Goal: Task Accomplishment & Management: Complete application form

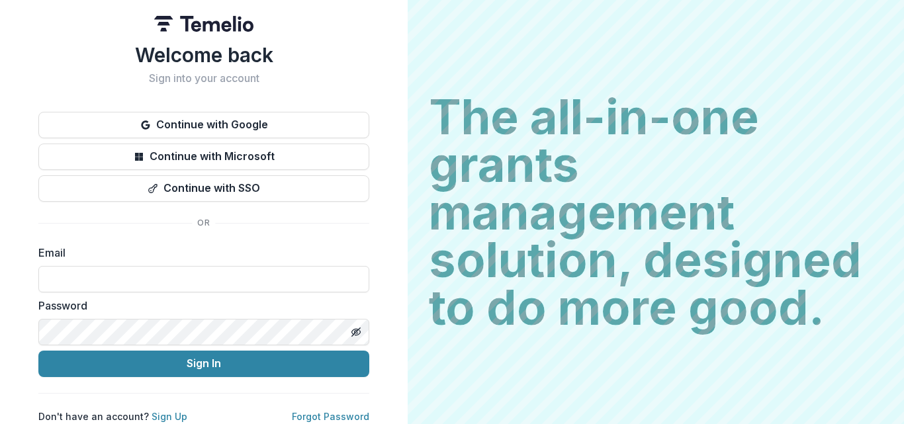
click at [152, 249] on label "Email" at bounding box center [199, 253] width 323 height 16
click at [116, 275] on input at bounding box center [203, 279] width 331 height 26
type input "**********"
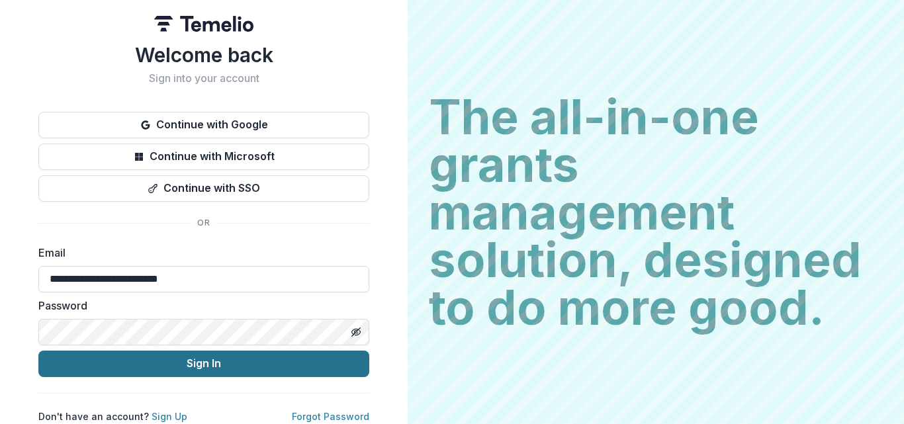
click at [144, 370] on button "Sign In" at bounding box center [203, 364] width 331 height 26
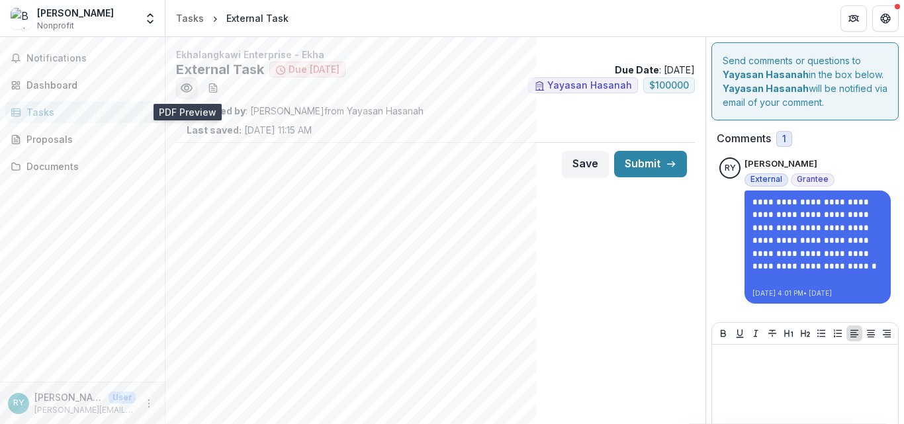
click at [191, 90] on icon "Preview ba927e5e-ef4f-4c5e-a67a-0aea33e8adbe.pdf" at bounding box center [186, 88] width 11 height 8
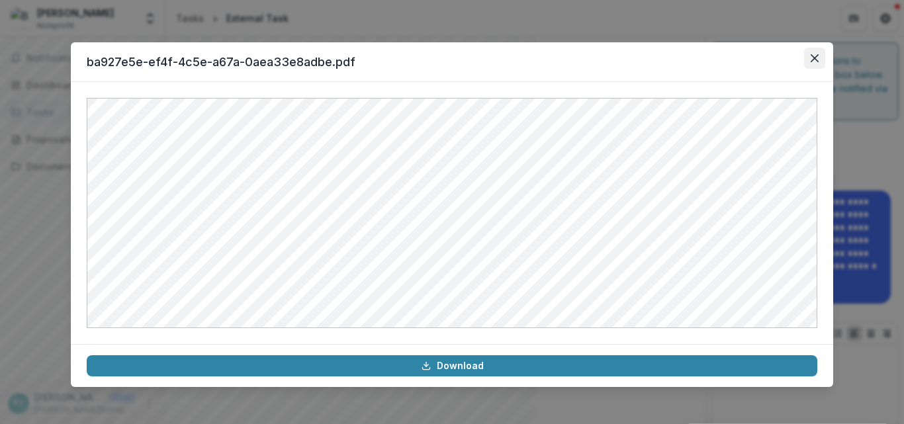
click at [815, 61] on icon "Close" at bounding box center [815, 58] width 8 height 8
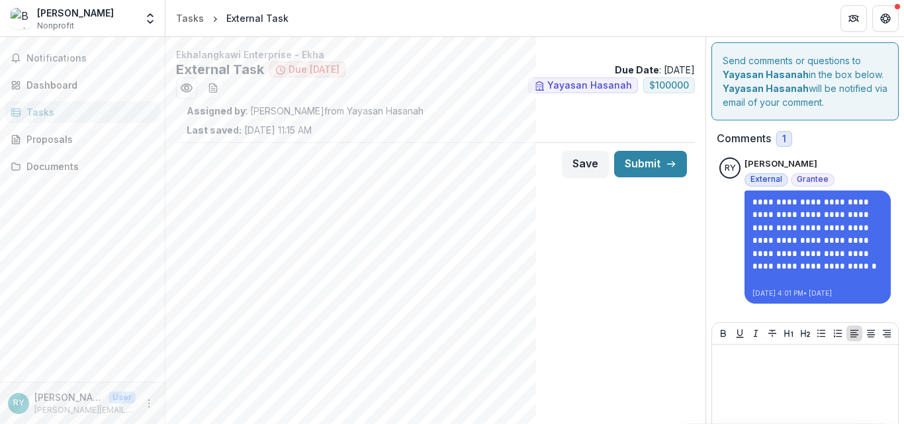
click at [465, 231] on div "Ekhalangkawi Enterprise - Ekha External Task Due in 45 days Due Date : 09/30/20…" at bounding box center [435, 250] width 540 height 427
click at [64, 140] on div "Proposals" at bounding box center [87, 139] width 122 height 14
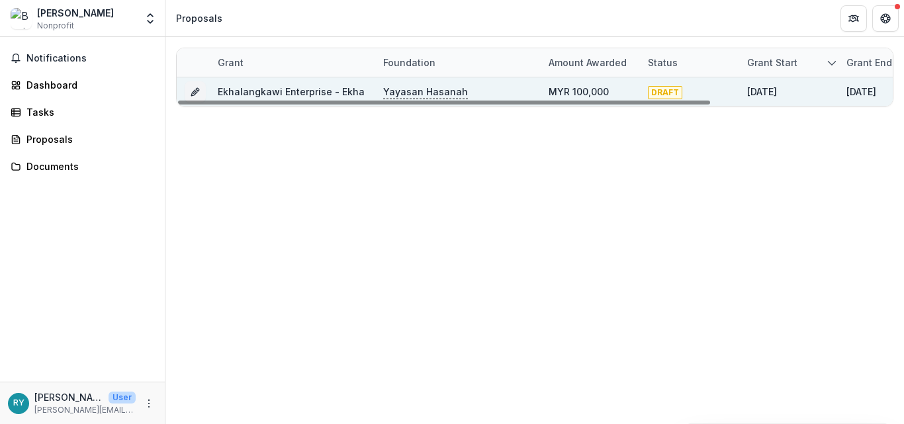
click at [309, 89] on link "Ekhalangkawi Enterprise - Ekha" at bounding box center [291, 91] width 147 height 11
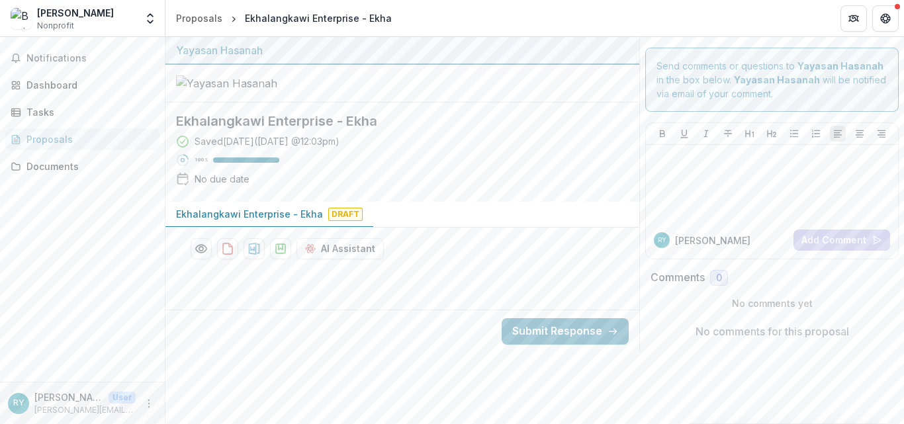
click at [245, 221] on p "Ekhalangkawi Enterprise - Ekha" at bounding box center [249, 214] width 147 height 14
click at [200, 253] on icon "Preview ddc3adc0-712c-4bfe-9749-3c72aa73e287-0.pdf" at bounding box center [201, 249] width 11 height 8
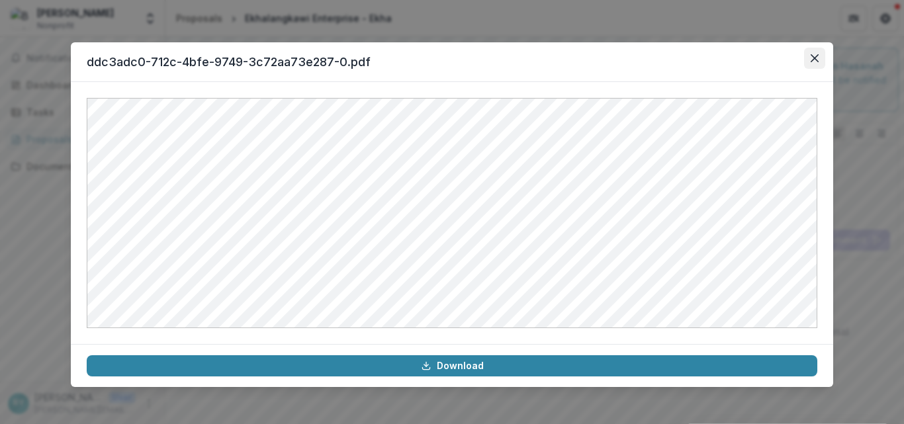
click at [813, 59] on icon "Close" at bounding box center [815, 58] width 8 height 8
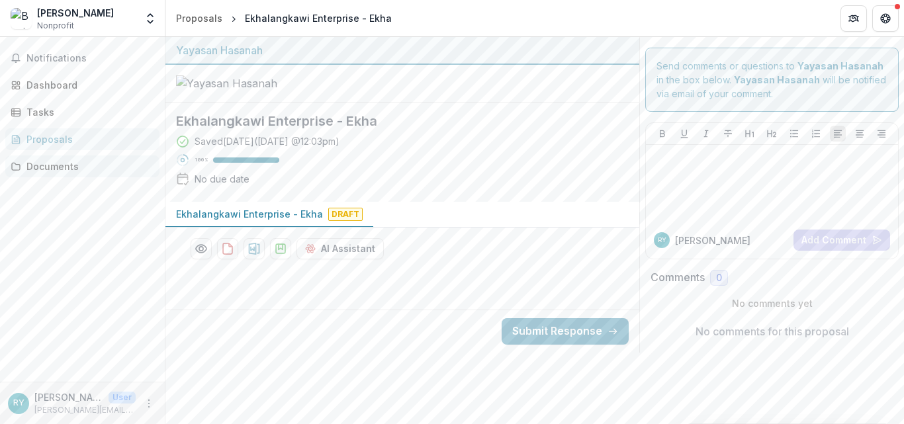
click at [60, 169] on div "Documents" at bounding box center [87, 166] width 122 height 14
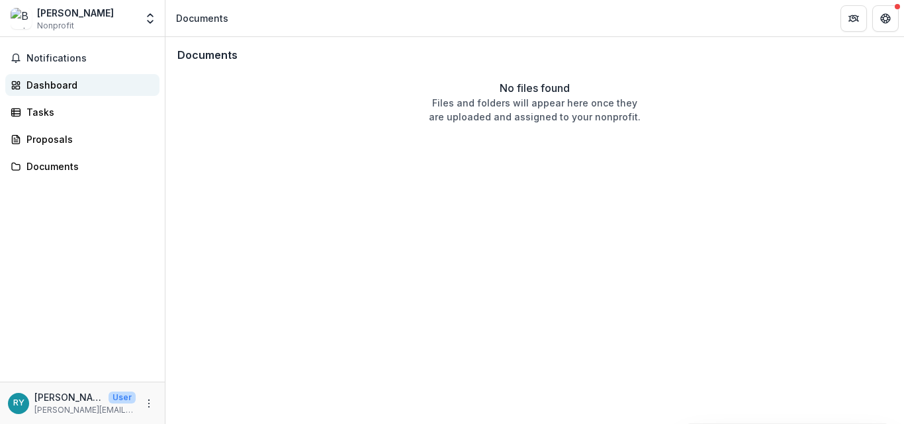
click at [59, 86] on div "Dashboard" at bounding box center [87, 85] width 122 height 14
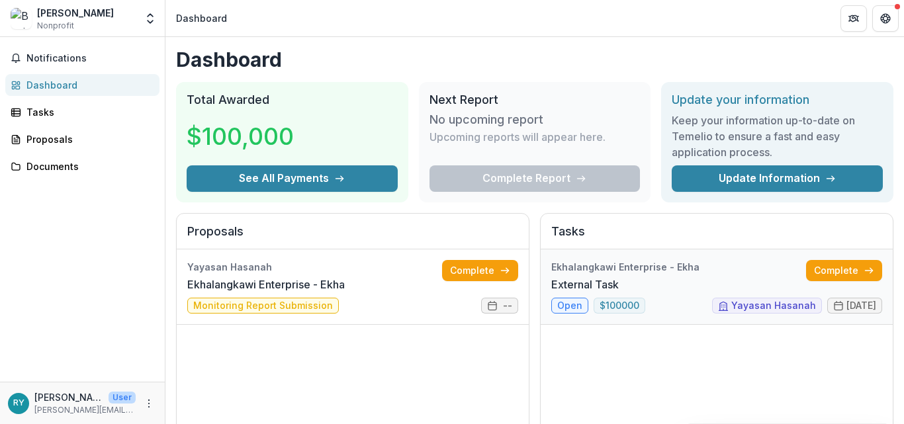
click at [562, 292] on link "External Task" at bounding box center [584, 285] width 67 height 16
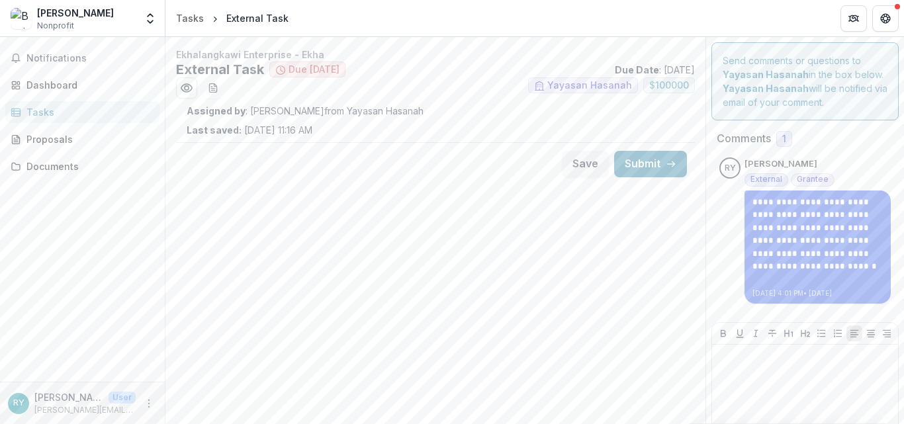
click at [235, 175] on div "Save Submit" at bounding box center [435, 163] width 519 height 43
click at [69, 136] on div "Proposals" at bounding box center [87, 139] width 122 height 14
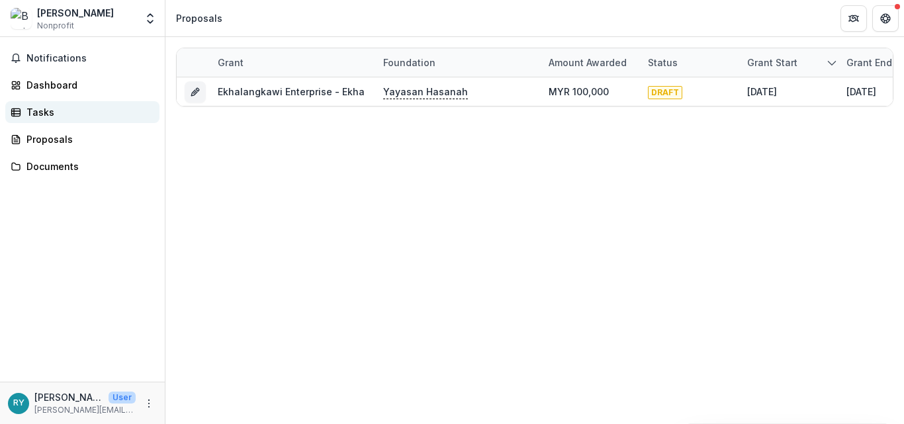
click at [54, 112] on div "Tasks" at bounding box center [87, 112] width 122 height 14
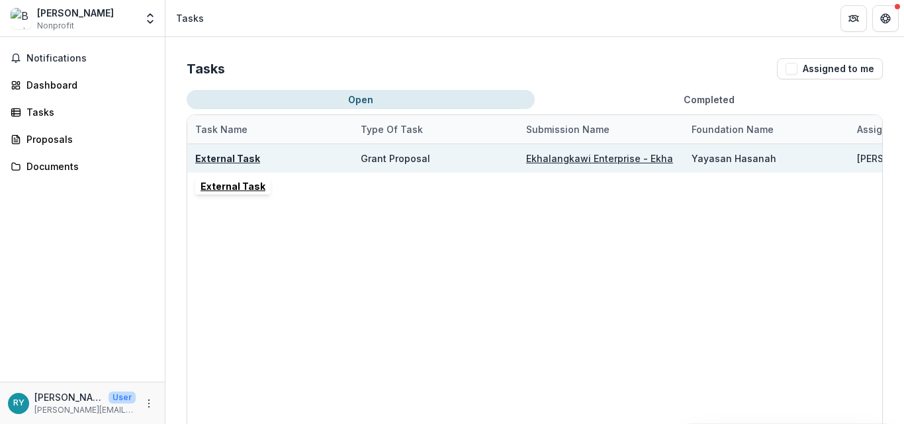
click at [249, 161] on u "External Task" at bounding box center [227, 158] width 65 height 11
click at [212, 160] on u "External Task" at bounding box center [227, 158] width 65 height 11
click at [246, 159] on u "External Task" at bounding box center [227, 158] width 65 height 11
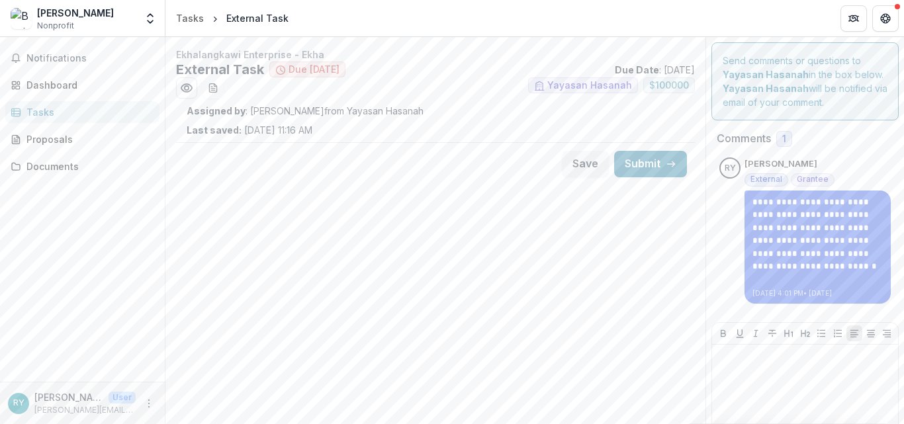
click at [242, 157] on div "Save Submit" at bounding box center [435, 163] width 519 height 43
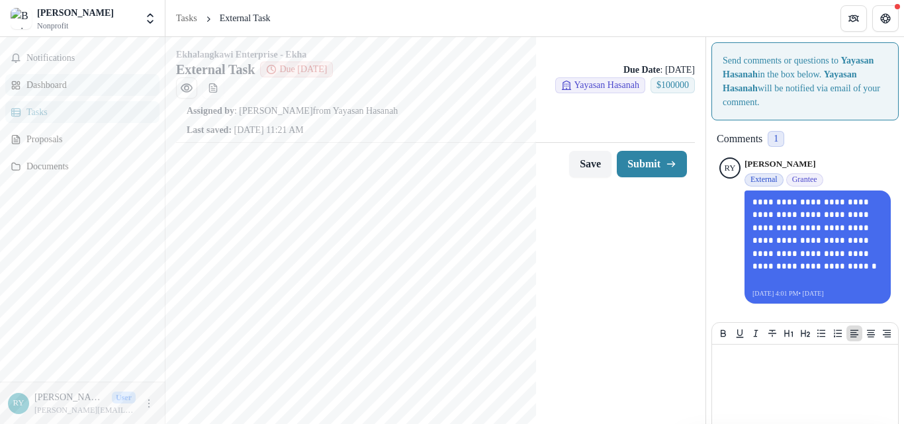
click at [67, 90] on div "Dashboard" at bounding box center [87, 85] width 122 height 14
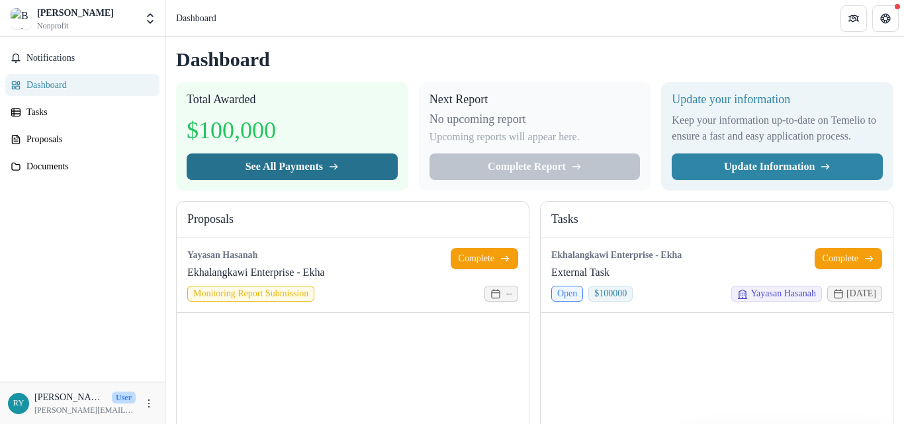
click at [339, 172] on icon "button" at bounding box center [333, 166] width 11 height 11
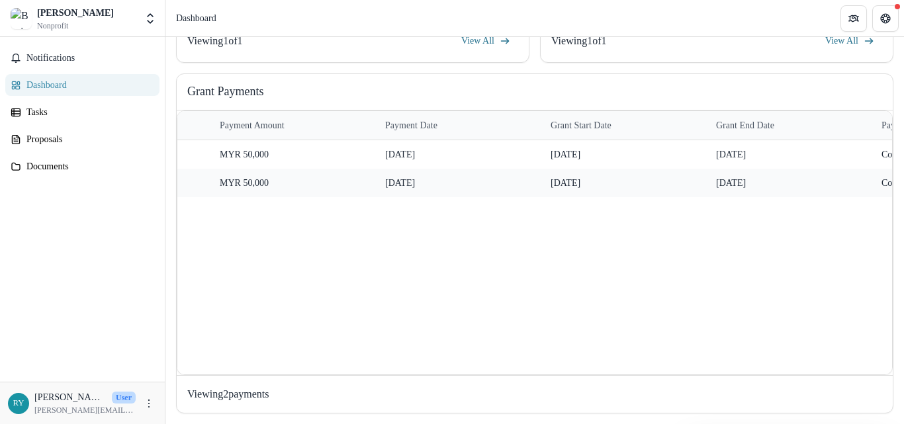
scroll to position [0, 461]
